Goal: Transaction & Acquisition: Purchase product/service

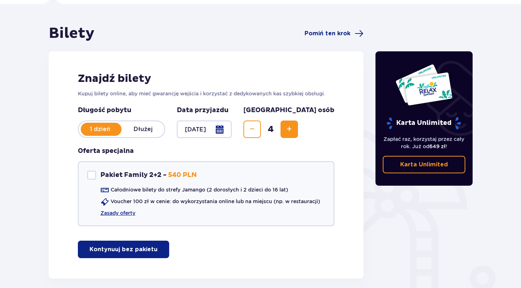
scroll to position [73, 0]
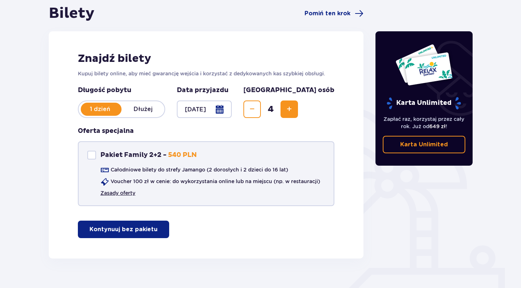
click at [125, 192] on link "Zasady oferty" at bounding box center [118, 192] width 35 height 7
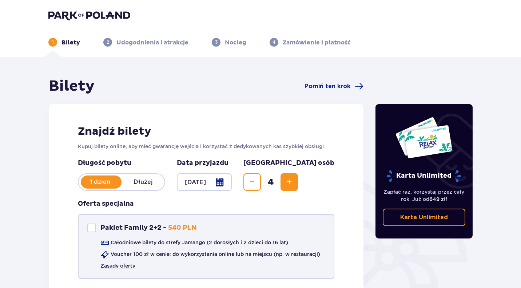
scroll to position [87, 0]
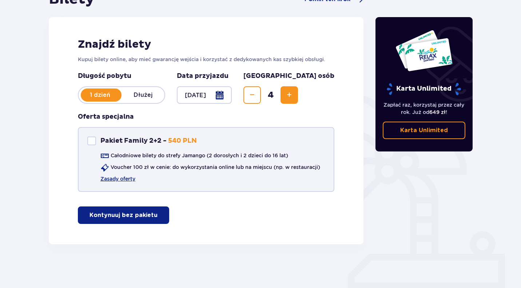
click at [98, 142] on div "Pakiet Family 2+2 - 540 PLN" at bounding box center [142, 141] width 110 height 9
checkbox input "true"
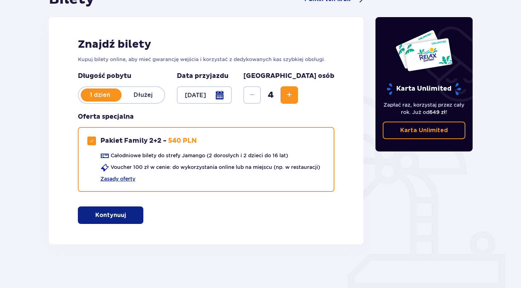
click at [127, 218] on span "button" at bounding box center [127, 215] width 9 height 9
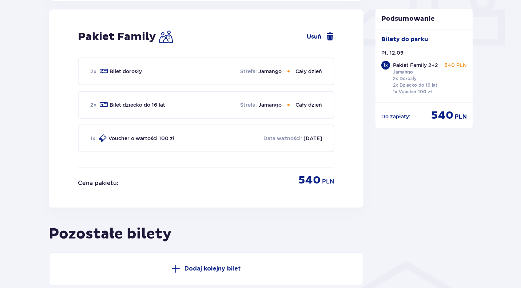
scroll to position [331, 0]
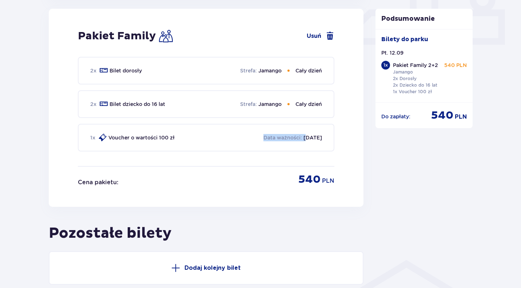
drag, startPoint x: 252, startPoint y: 137, endPoint x: 296, endPoint y: 138, distance: 44.4
click at [296, 138] on div "1 x Voucher o wartości 100 zł Data ważności : 09.09.2026" at bounding box center [206, 138] width 257 height 28
click at [292, 125] on div at bounding box center [292, 125] width 0 height 0
click at [186, 160] on div "2 x Bilet dorosły Strefa : Jamango Cały dzień 2 x Bilet dziecko do 16 lat Stref…" at bounding box center [206, 111] width 257 height 109
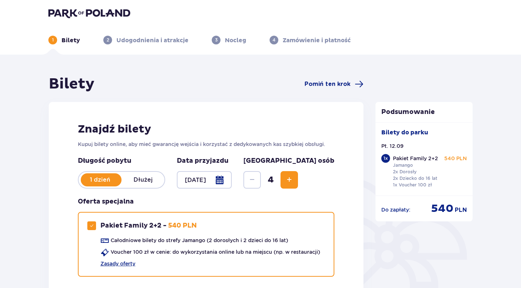
scroll to position [0, 0]
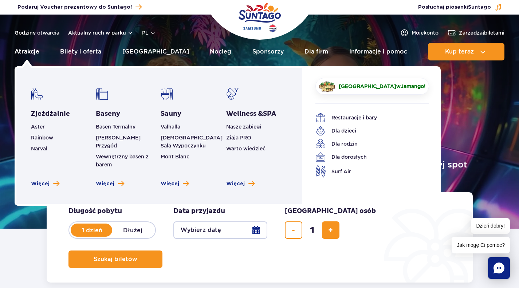
click at [28, 53] on link "Atrakcje" at bounding box center [27, 51] width 25 height 17
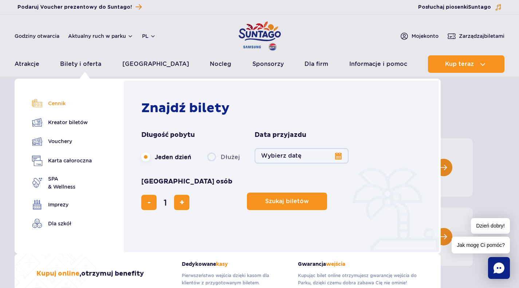
click at [55, 105] on link "Cennik" at bounding box center [62, 103] width 60 height 10
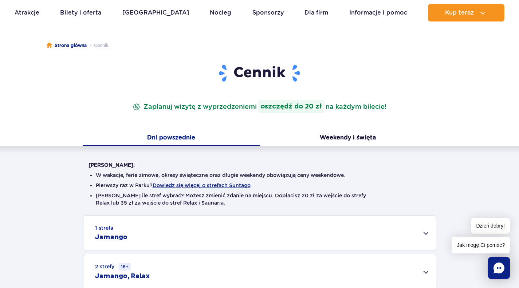
scroll to position [73, 0]
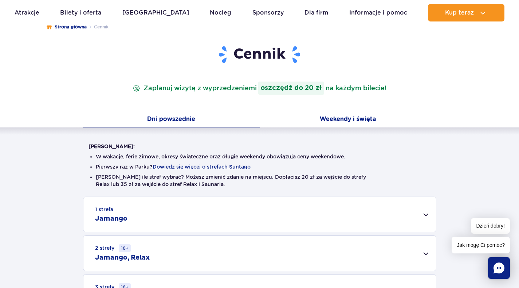
click at [338, 121] on button "Weekendy i święta" at bounding box center [348, 119] width 177 height 15
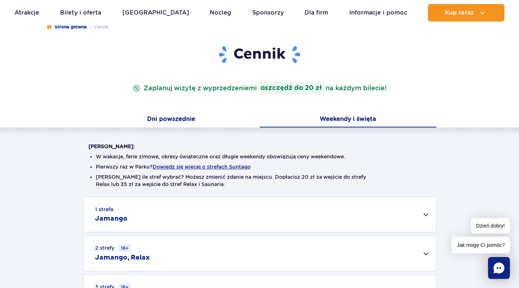
click at [173, 118] on button "Dni powszednie" at bounding box center [171, 119] width 177 height 15
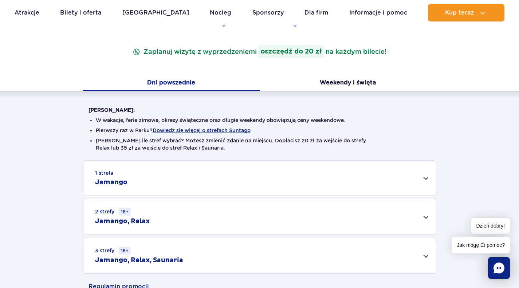
scroll to position [0, 0]
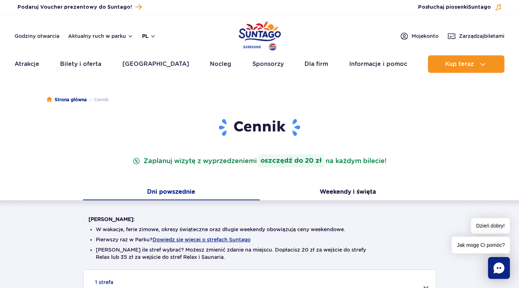
click at [144, 38] on button "pl" at bounding box center [149, 35] width 14 height 7
click at [163, 13] on div "Podaruj voucher Podaruj Voucher prezentowy do Suntago! Zarządzaj biletami Posłu…" at bounding box center [259, 7] width 519 height 15
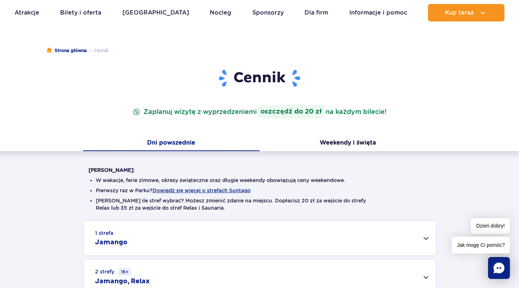
scroll to position [146, 0]
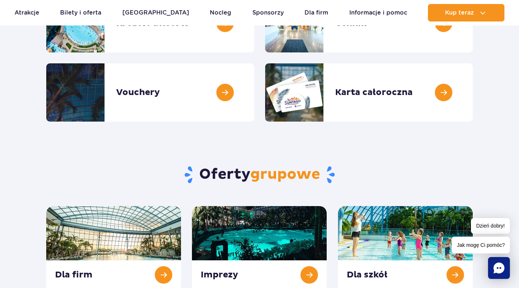
scroll to position [182, 0]
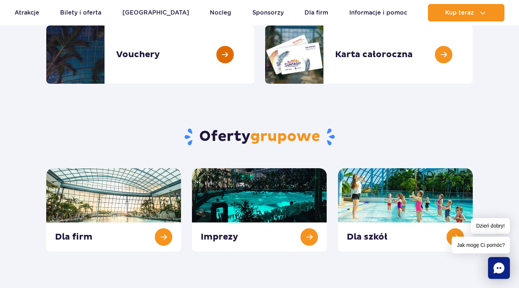
click at [254, 55] on link at bounding box center [254, 54] width 0 height 58
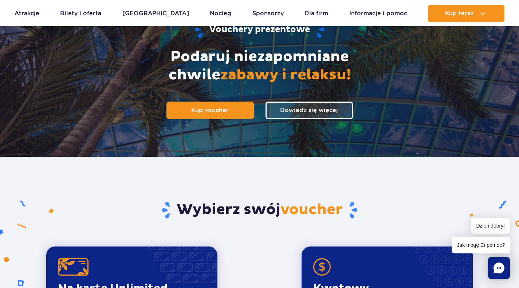
scroll to position [73, 0]
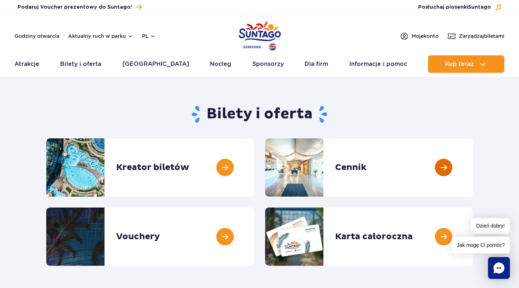
click at [473, 171] on link at bounding box center [473, 167] width 0 height 58
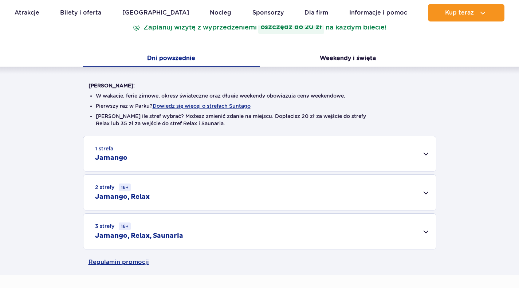
scroll to position [146, 0]
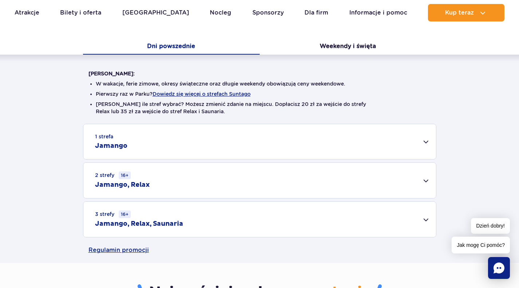
click at [119, 146] on h2 "Jamango" at bounding box center [111, 146] width 32 height 9
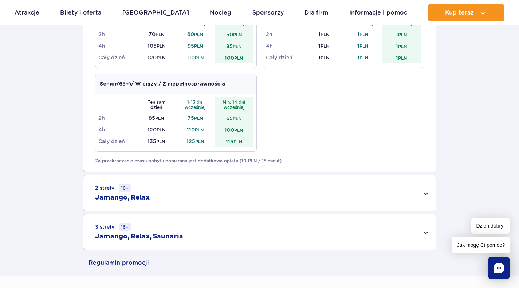
scroll to position [437, 0]
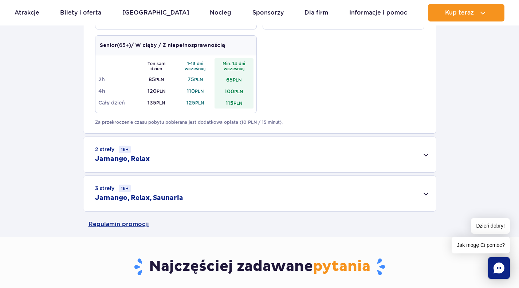
click at [127, 155] on h2 "Jamango, Relax" at bounding box center [122, 159] width 55 height 9
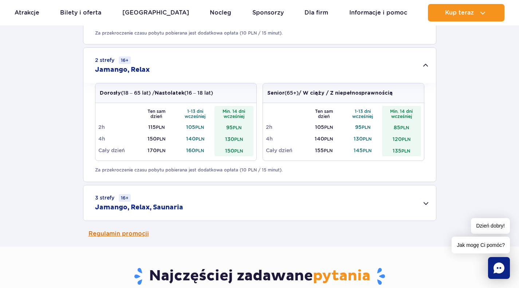
scroll to position [546, 0]
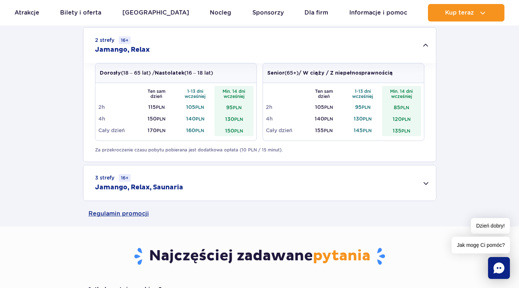
click at [173, 189] on h2 "Jamango, Relax, Saunaria" at bounding box center [139, 187] width 88 height 9
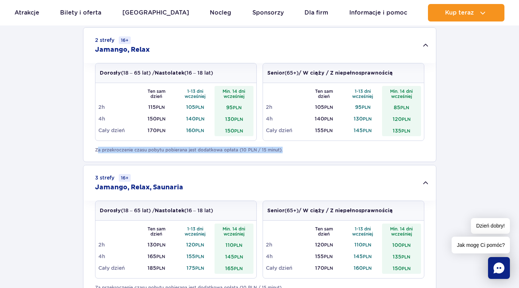
drag, startPoint x: 97, startPoint y: 151, endPoint x: 286, endPoint y: 151, distance: 189.4
click at [286, 151] on p "Za przekroczenie czasu pobytu pobierana jest dodatkowa opłata (10 PLN / 15 minu…" at bounding box center [259, 150] width 329 height 7
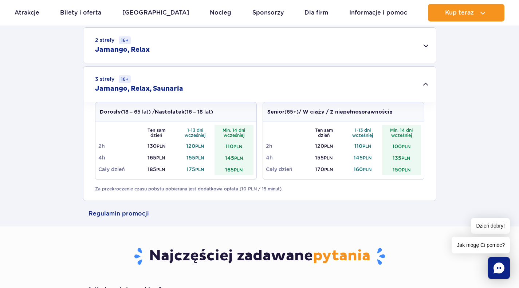
click at [281, 153] on div at bounding box center [281, 153] width 0 height 0
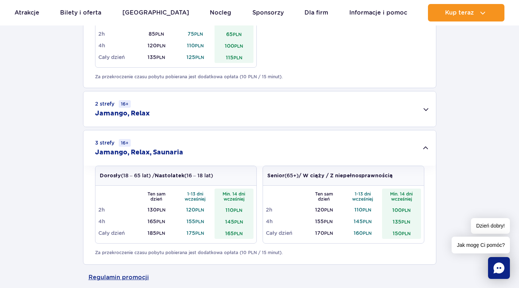
scroll to position [473, 0]
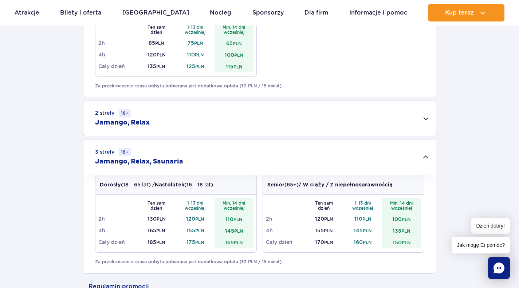
click at [155, 118] on div "2 strefy 16+ Jamango, Relax" at bounding box center [259, 118] width 352 height 35
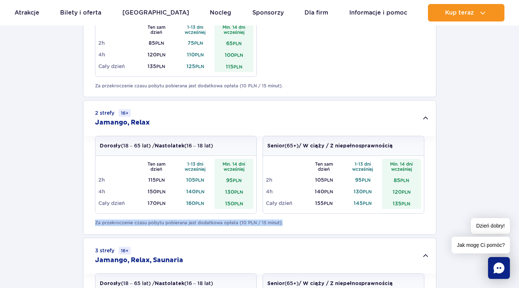
drag, startPoint x: 92, startPoint y: 222, endPoint x: 302, endPoint y: 220, distance: 209.8
click at [302, 220] on div "Dorosły (18 – 65 lat) / Nastolatek (16 – 18 lat) Ten sam dzień 1-13 dni wcześni…" at bounding box center [259, 185] width 352 height 99
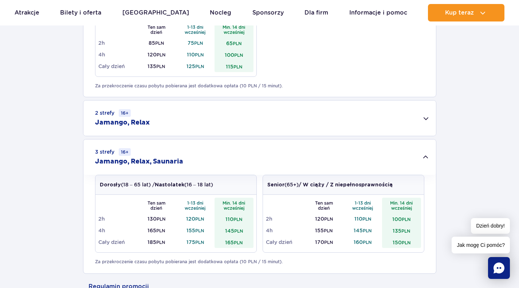
click at [297, 210] on div at bounding box center [297, 210] width 0 height 0
click at [338, 121] on div "2 strefy 16+ Jamango, Relax" at bounding box center [259, 118] width 352 height 35
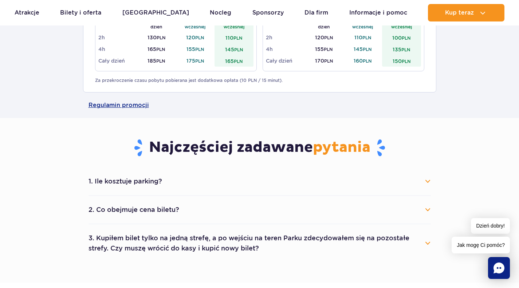
scroll to position [765, 0]
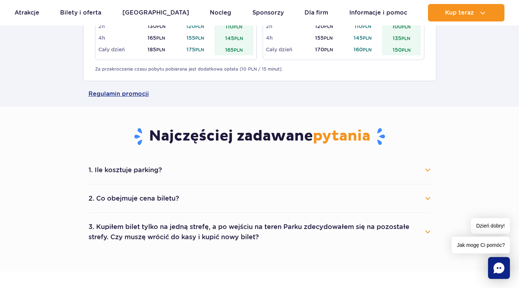
click at [128, 169] on button "1. Ile kosztuje parking?" at bounding box center [259, 170] width 342 height 16
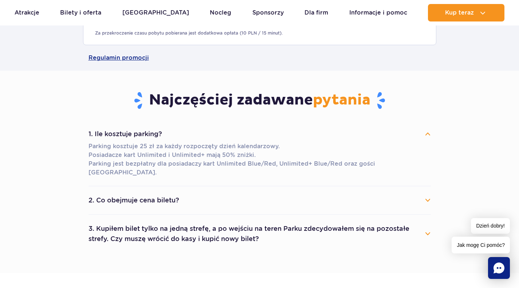
scroll to position [801, 0]
click at [117, 192] on button "2. Co obejmuje cena biletu?" at bounding box center [259, 200] width 342 height 16
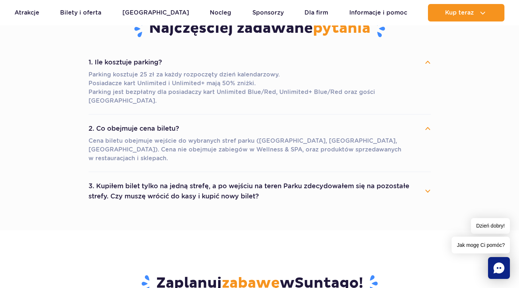
scroll to position [874, 0]
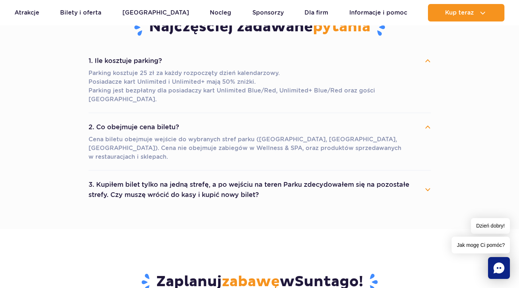
click at [172, 177] on button "3. Kupiłem bilet tylko na jedną strefę, a po wejściu na teren Parku zdecydowałe…" at bounding box center [259, 190] width 342 height 26
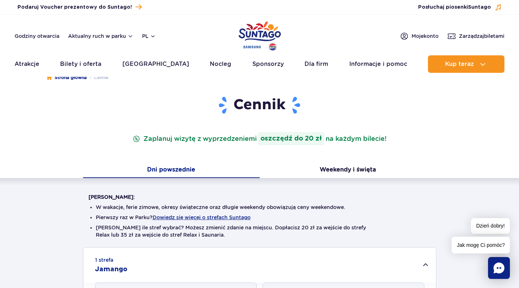
scroll to position [0, 0]
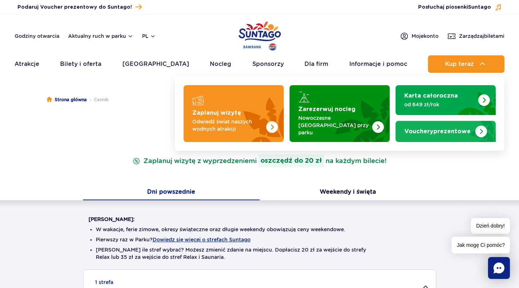
click at [488, 126] on img "Vouchery prezentowe" at bounding box center [480, 130] width 29 height 23
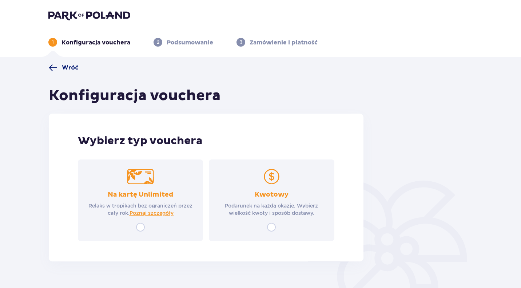
click at [58, 63] on span "Wróć" at bounding box center [64, 67] width 30 height 9
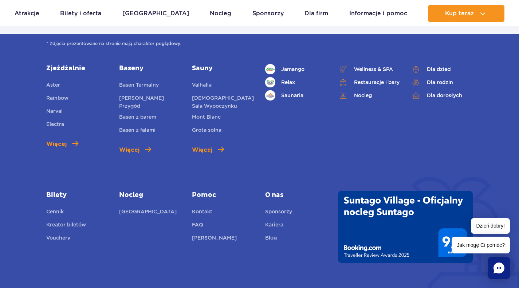
scroll to position [1288, 0]
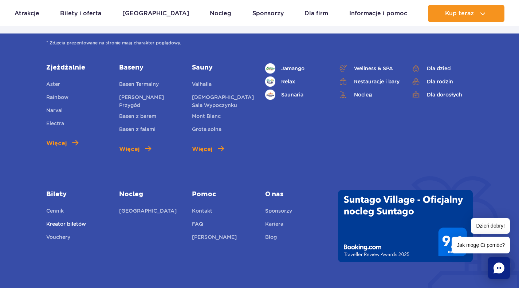
click at [76, 220] on link "Kreator biletów" at bounding box center [66, 225] width 40 height 10
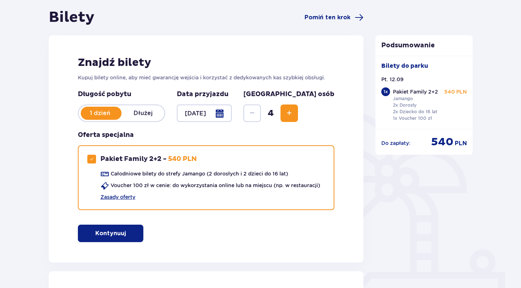
scroll to position [73, 0]
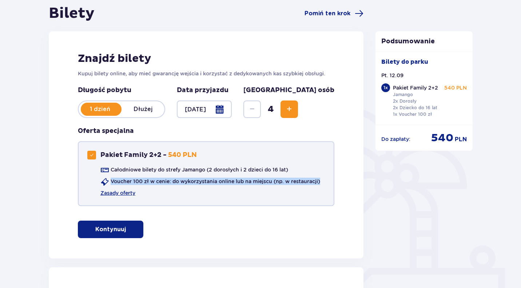
drag, startPoint x: 111, startPoint y: 184, endPoint x: 324, endPoint y: 187, distance: 213.0
click at [324, 187] on div "Pakiet Family 2+2 - 540 PLN Całodniowe bilety do strefy Jamango (2 dorosłych i …" at bounding box center [206, 173] width 257 height 65
click at [319, 185] on div at bounding box center [319, 185] width 0 height 0
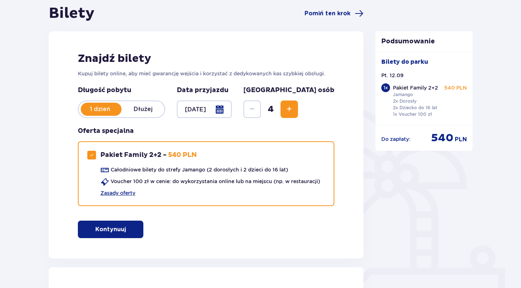
click at [310, 239] on div "Znajdź bilety Kupuj bilety online, aby mieć gwarancję wejścia i korzystać z ded…" at bounding box center [206, 144] width 315 height 227
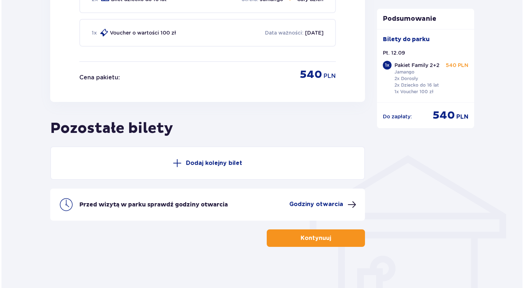
scroll to position [437, 0]
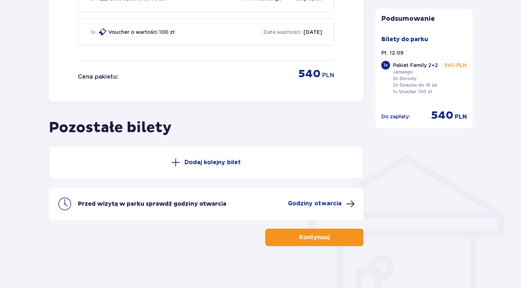
click at [322, 206] on p "Godziny otwarcia" at bounding box center [315, 204] width 54 height 8
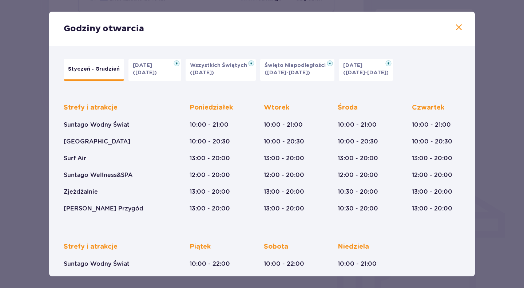
click at [457, 28] on span at bounding box center [459, 27] width 9 height 9
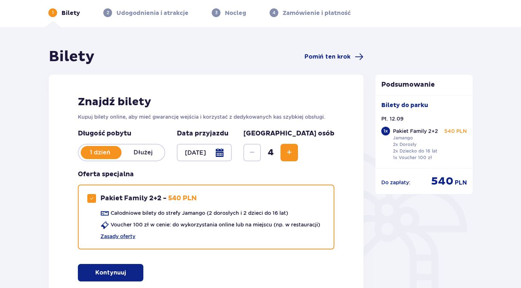
scroll to position [146, 0]
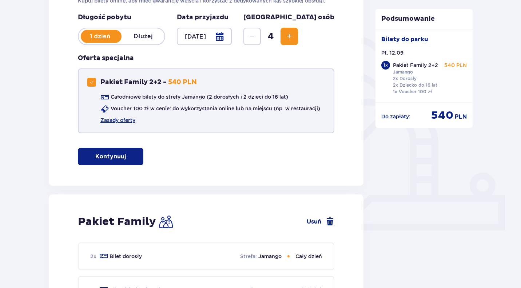
click at [91, 80] on span at bounding box center [92, 82] width 4 height 4
checkbox input "false"
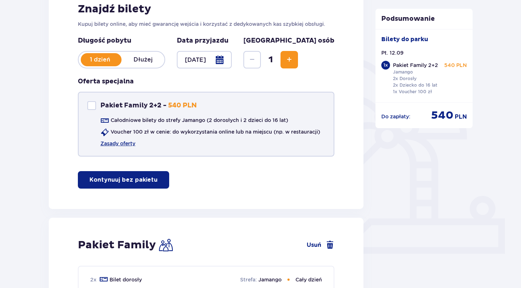
scroll to position [109, 0]
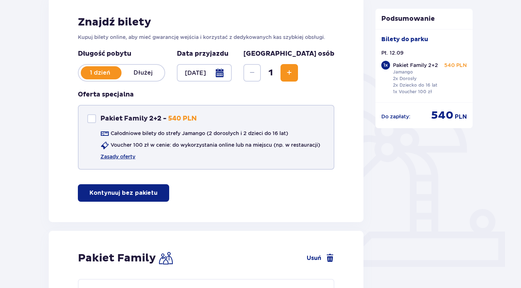
click at [125, 194] on p "Kontynuuj bez pakietu" at bounding box center [124, 193] width 68 height 8
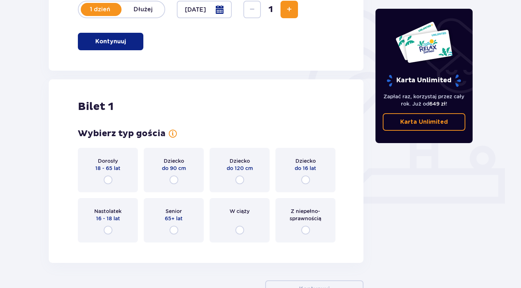
scroll to position [182, 0]
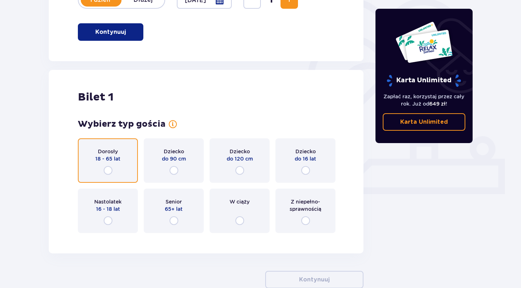
click at [108, 169] on input "radio" at bounding box center [108, 170] width 9 height 9
radio input "true"
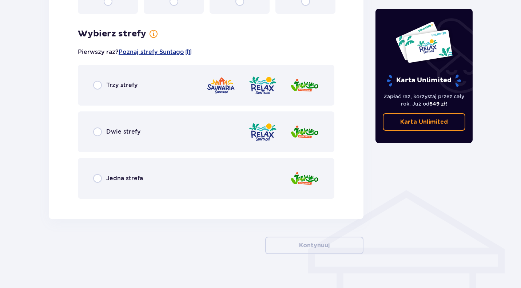
scroll to position [411, 0]
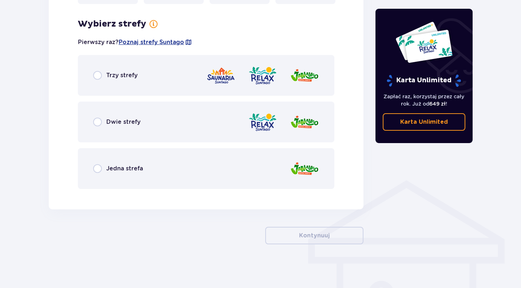
click at [123, 168] on p "Jedna strefa" at bounding box center [124, 169] width 37 height 8
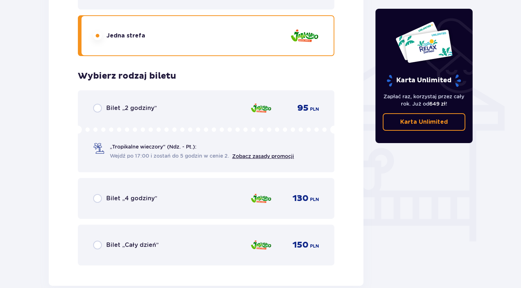
scroll to position [606, 0]
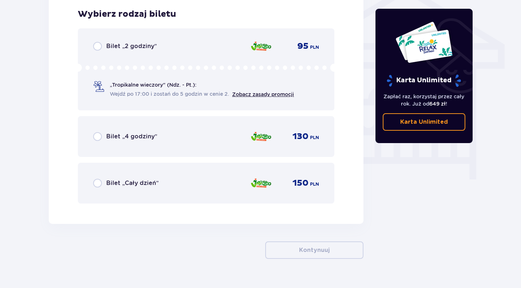
click at [131, 185] on p "Bilet „Cały dzień”" at bounding box center [132, 183] width 52 height 8
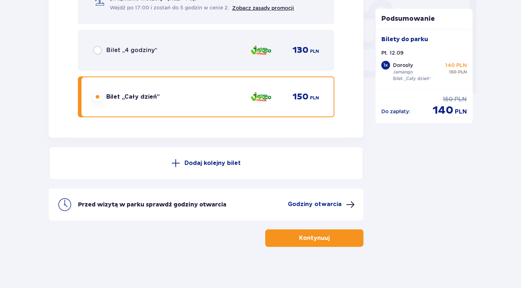
scroll to position [695, 0]
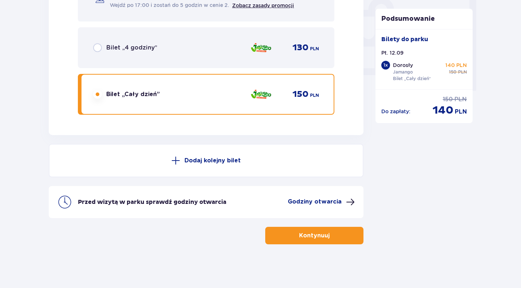
click at [190, 159] on p "Dodaj kolejny bilet" at bounding box center [213, 161] width 56 height 8
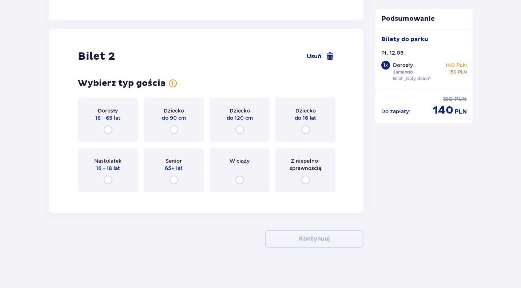
scroll to position [813, 0]
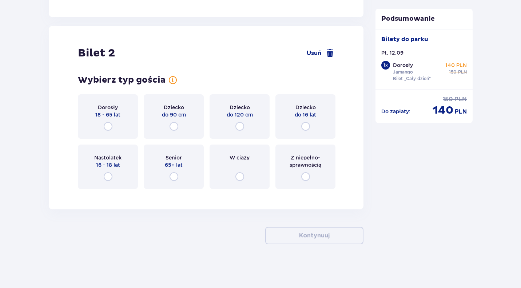
click at [113, 127] on div "Dorosły 18 - 65 lat" at bounding box center [108, 116] width 60 height 44
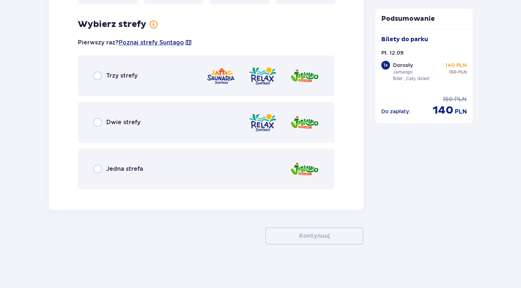
scroll to position [998, 0]
click at [129, 170] on p "Jedna strefa" at bounding box center [124, 169] width 37 height 8
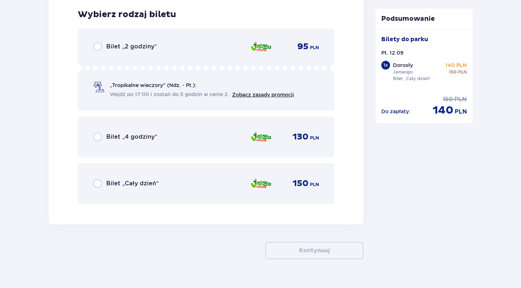
scroll to position [1193, 0]
click at [140, 185] on p "Bilet „Cały dzień”" at bounding box center [132, 183] width 52 height 8
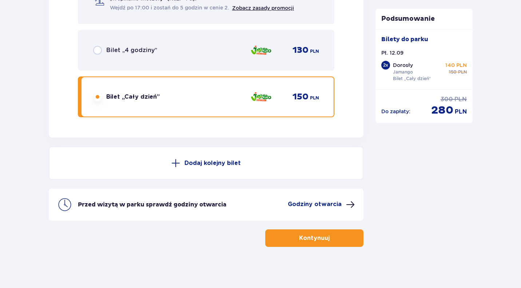
scroll to position [1281, 0]
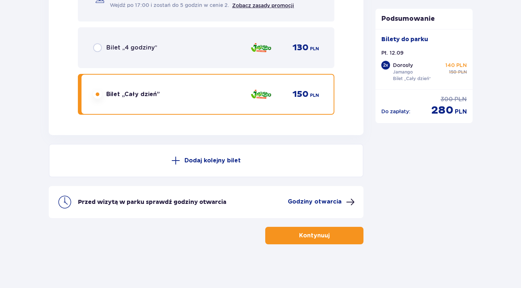
click at [180, 169] on button "Dodaj kolejny bilet" at bounding box center [206, 161] width 315 height 34
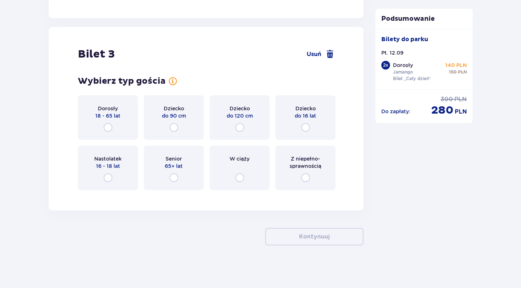
scroll to position [1487, 0]
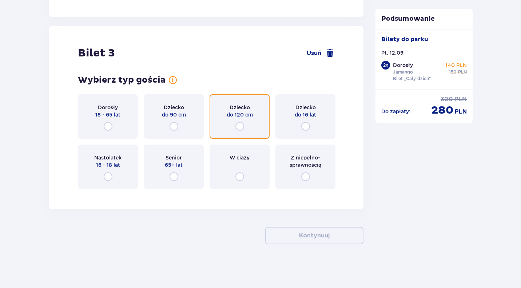
click at [240, 124] on input "radio" at bounding box center [240, 126] width 9 height 9
radio input "true"
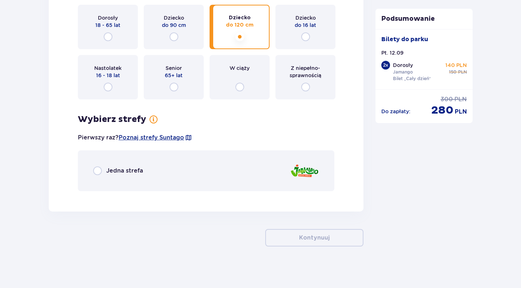
scroll to position [1579, 0]
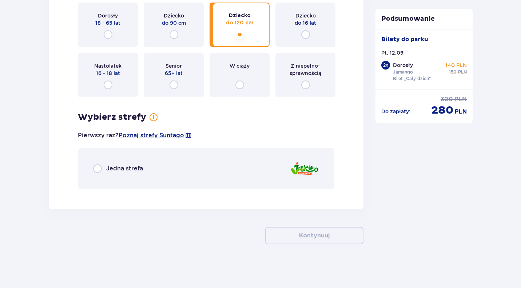
click at [149, 169] on div "Jedna strefa" at bounding box center [206, 168] width 257 height 41
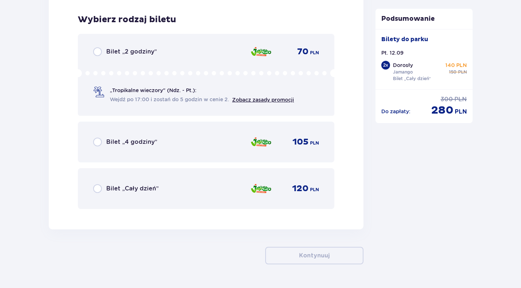
scroll to position [1774, 0]
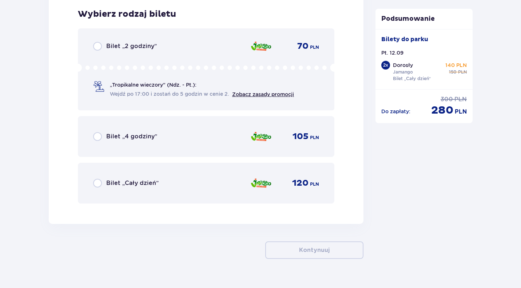
click at [178, 186] on div "Bilet „Cały dzień” 120 PLN" at bounding box center [206, 183] width 226 height 15
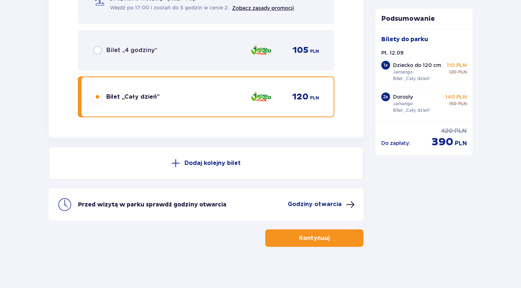
scroll to position [1863, 0]
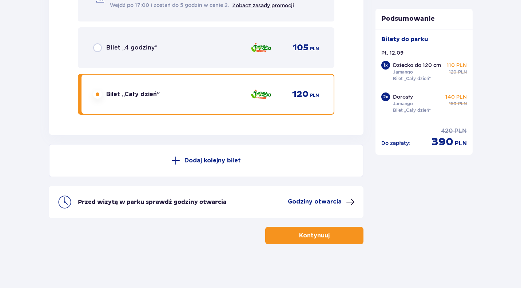
click at [198, 166] on button "Dodaj kolejny bilet" at bounding box center [206, 161] width 315 height 34
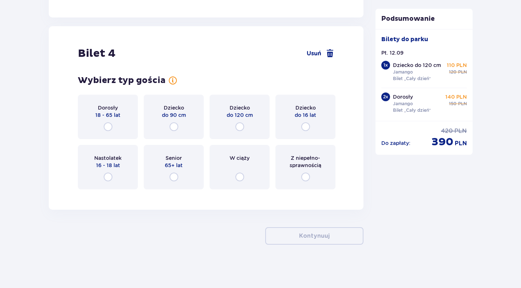
scroll to position [1981, 0]
click at [304, 128] on input "radio" at bounding box center [306, 126] width 9 height 9
radio input "true"
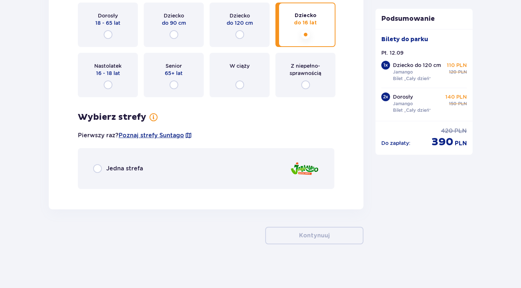
click at [182, 171] on div "Jedna strefa" at bounding box center [206, 168] width 257 height 41
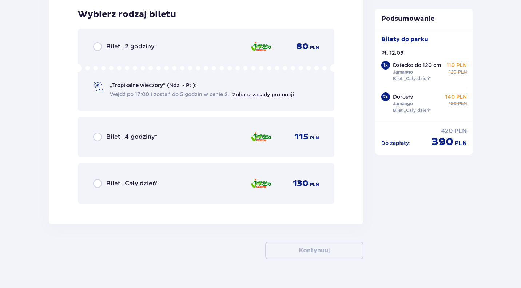
scroll to position [2267, 0]
click at [171, 181] on div "Bilet „Cały dzień” 130 PLN" at bounding box center [206, 183] width 226 height 15
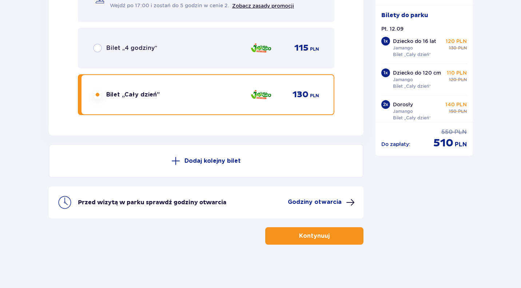
scroll to position [2356, 0]
click at [304, 230] on button "Kontynuuj" at bounding box center [314, 235] width 98 height 17
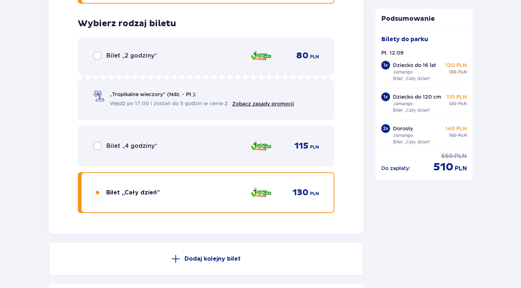
scroll to position [2267, 0]
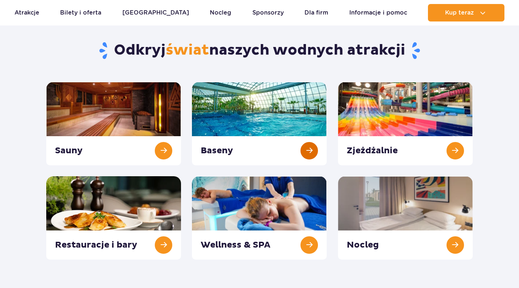
scroll to position [73, 0]
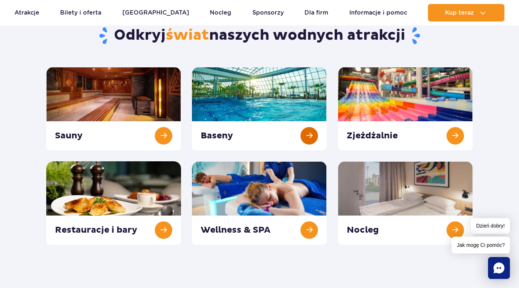
click at [283, 125] on link at bounding box center [259, 108] width 135 height 83
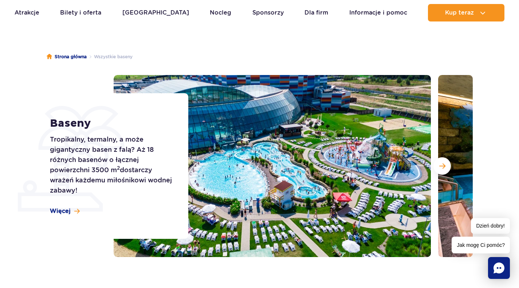
scroll to position [36, 0]
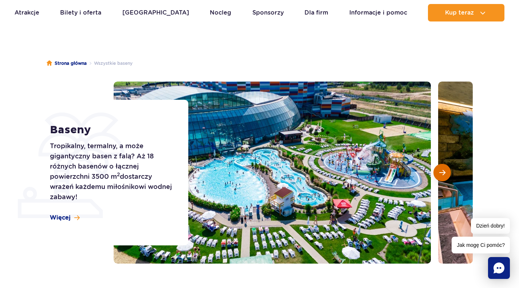
click at [441, 170] on span "Następny slajd" at bounding box center [442, 172] width 6 height 7
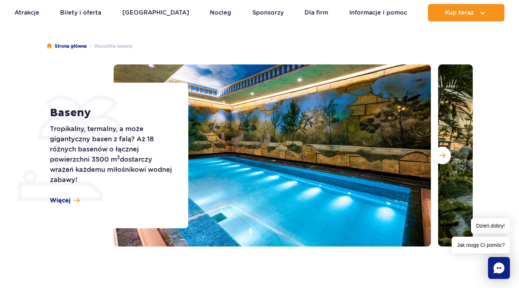
scroll to position [109, 0]
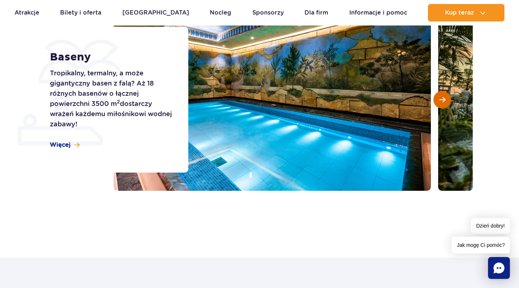
click at [445, 101] on span "Następny slajd" at bounding box center [442, 99] width 6 height 7
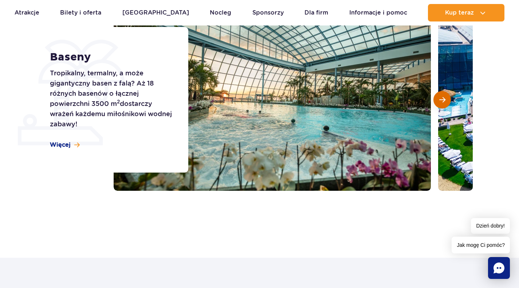
click at [445, 101] on span "Następny slajd" at bounding box center [442, 99] width 6 height 7
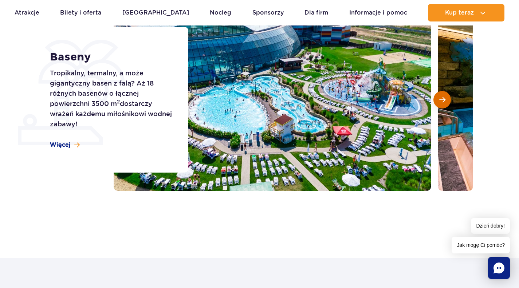
click at [445, 101] on span "Następny slajd" at bounding box center [442, 99] width 6 height 7
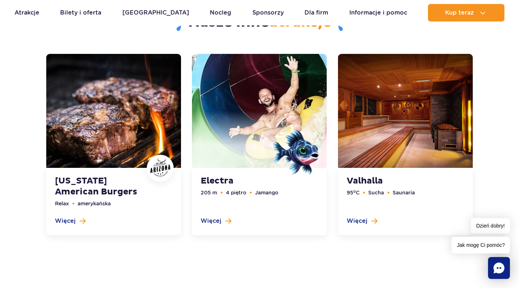
scroll to position [1711, 0]
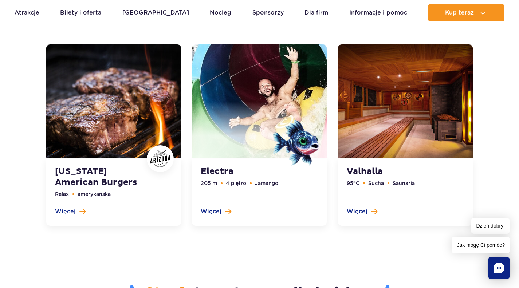
click at [220, 169] on link at bounding box center [259, 135] width 135 height 182
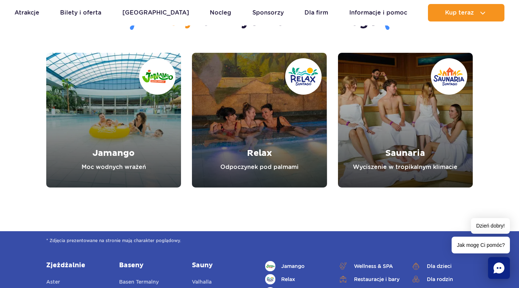
scroll to position [2781, 0]
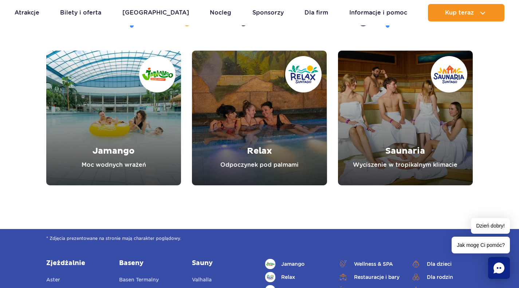
click at [111, 155] on link "Jamango" at bounding box center [113, 118] width 135 height 135
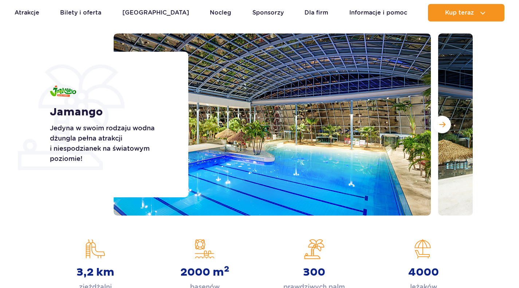
scroll to position [73, 0]
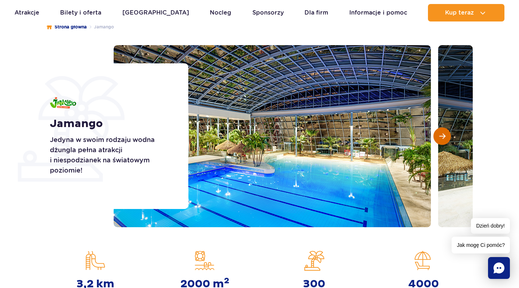
click at [446, 137] on button "Następny slajd" at bounding box center [441, 135] width 17 height 17
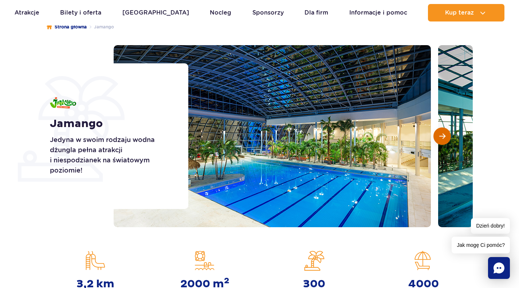
click at [446, 137] on button "Następny slajd" at bounding box center [441, 135] width 17 height 17
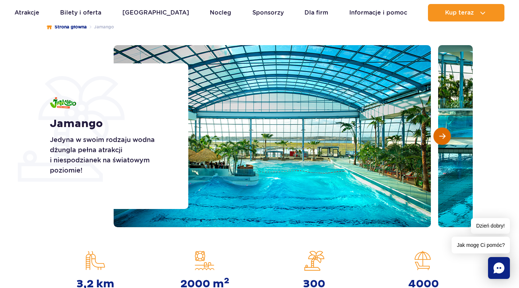
click at [446, 137] on button "Następny slajd" at bounding box center [441, 135] width 17 height 17
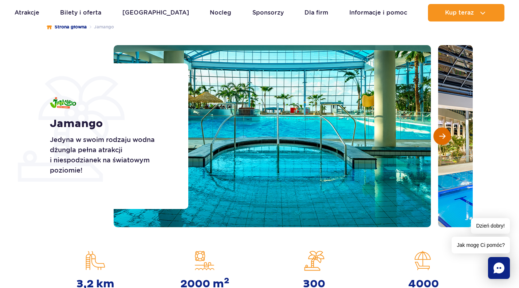
click at [446, 137] on button "Następny slajd" at bounding box center [441, 135] width 17 height 17
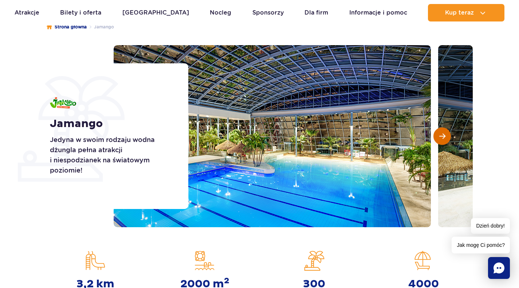
click at [446, 137] on button "Następny slajd" at bounding box center [441, 135] width 17 height 17
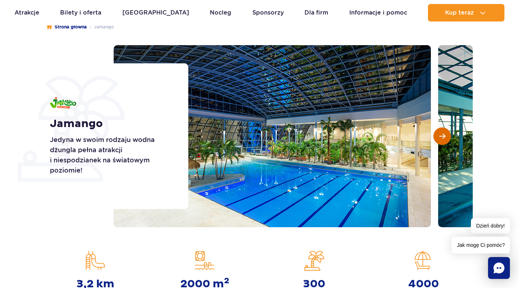
click at [446, 137] on button "Następny slajd" at bounding box center [441, 135] width 17 height 17
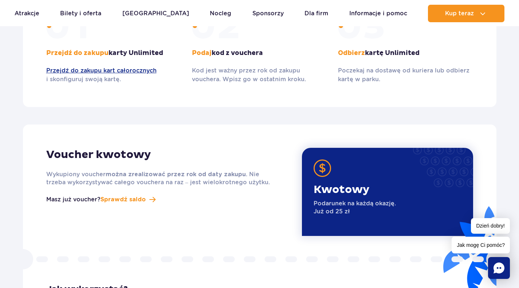
scroll to position [778, 0]
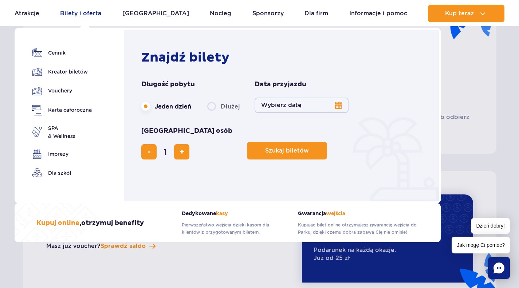
click at [80, 11] on link "Bilety i oferta" at bounding box center [80, 13] width 41 height 17
